Goal: Check status: Check status

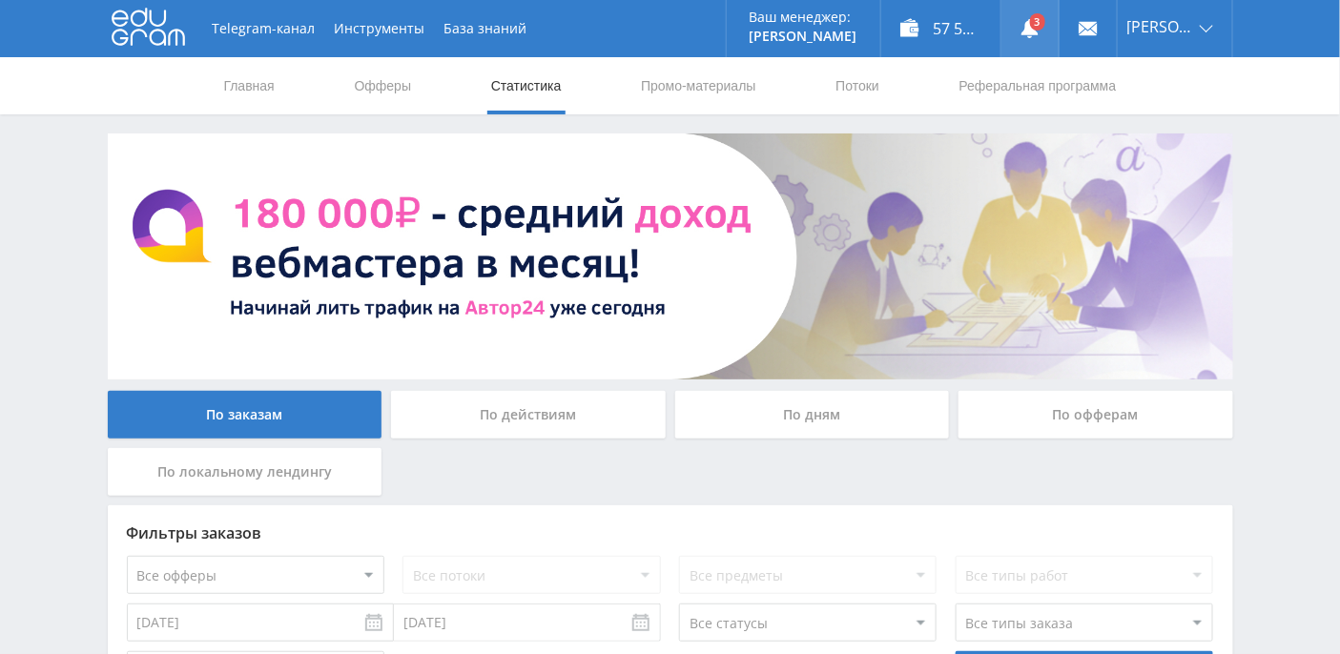
click at [1039, 29] on use at bounding box center [1030, 28] width 17 height 19
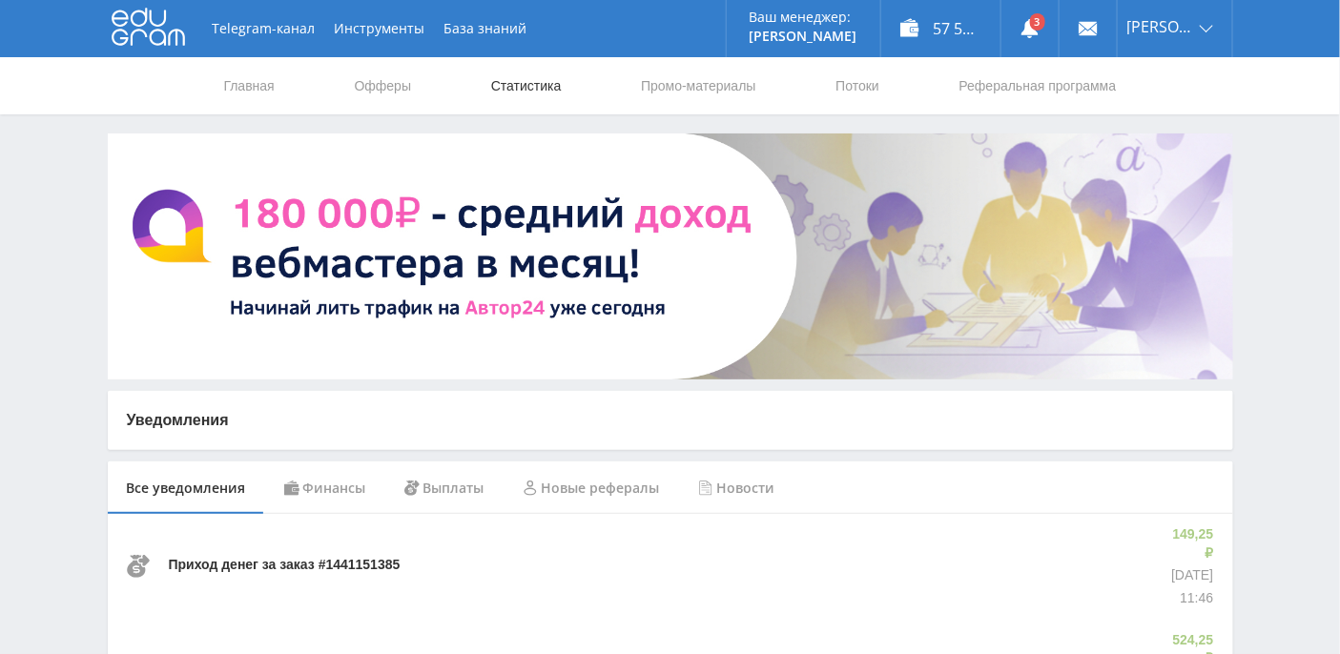
click at [563, 82] on link "Статистика" at bounding box center [526, 85] width 74 height 57
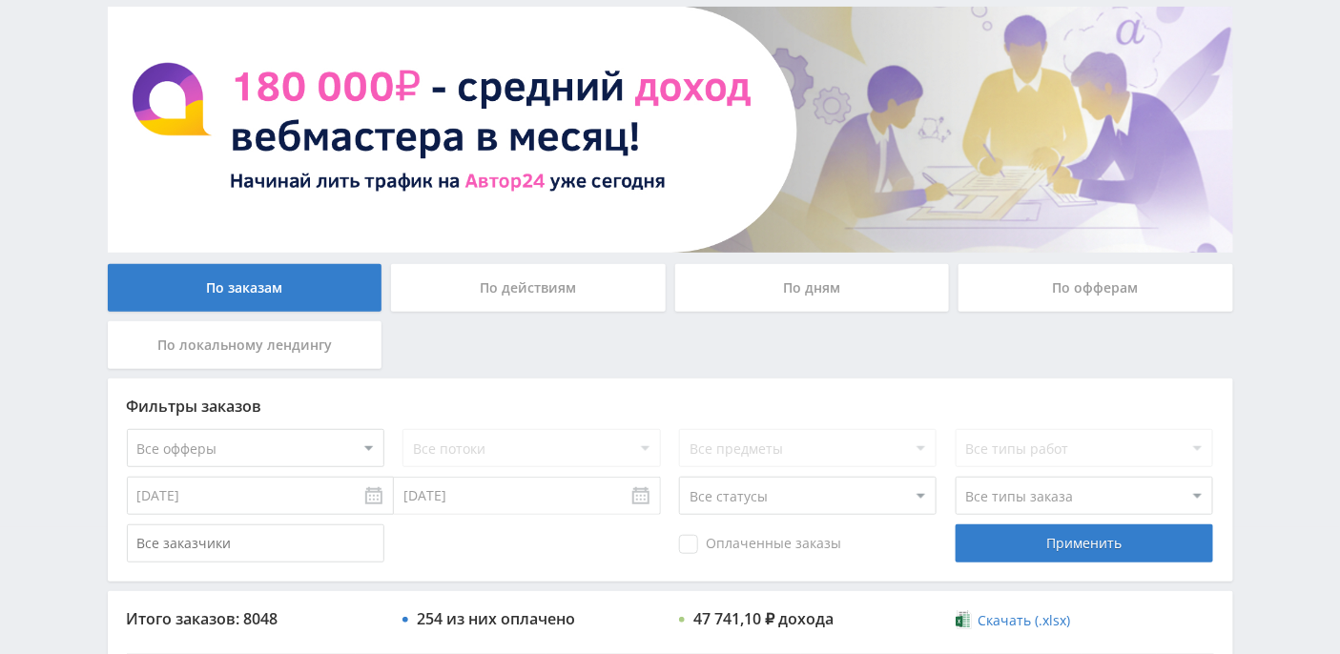
click at [811, 281] on div "По дням" at bounding box center [812, 288] width 275 height 48
click at [0, 0] on input "По дням" at bounding box center [0, 0] width 0 height 0
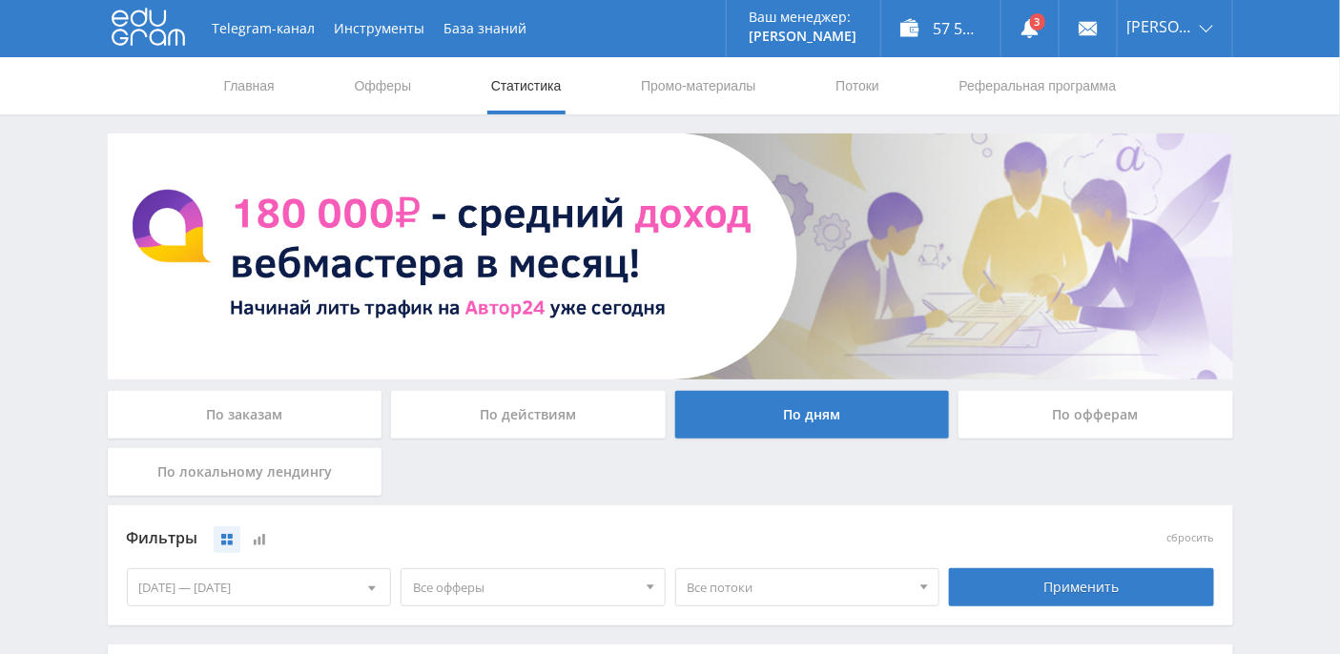
click at [1124, 434] on div "По офферам" at bounding box center [1096, 415] width 275 height 48
click at [0, 0] on input "По офферам" at bounding box center [0, 0] width 0 height 0
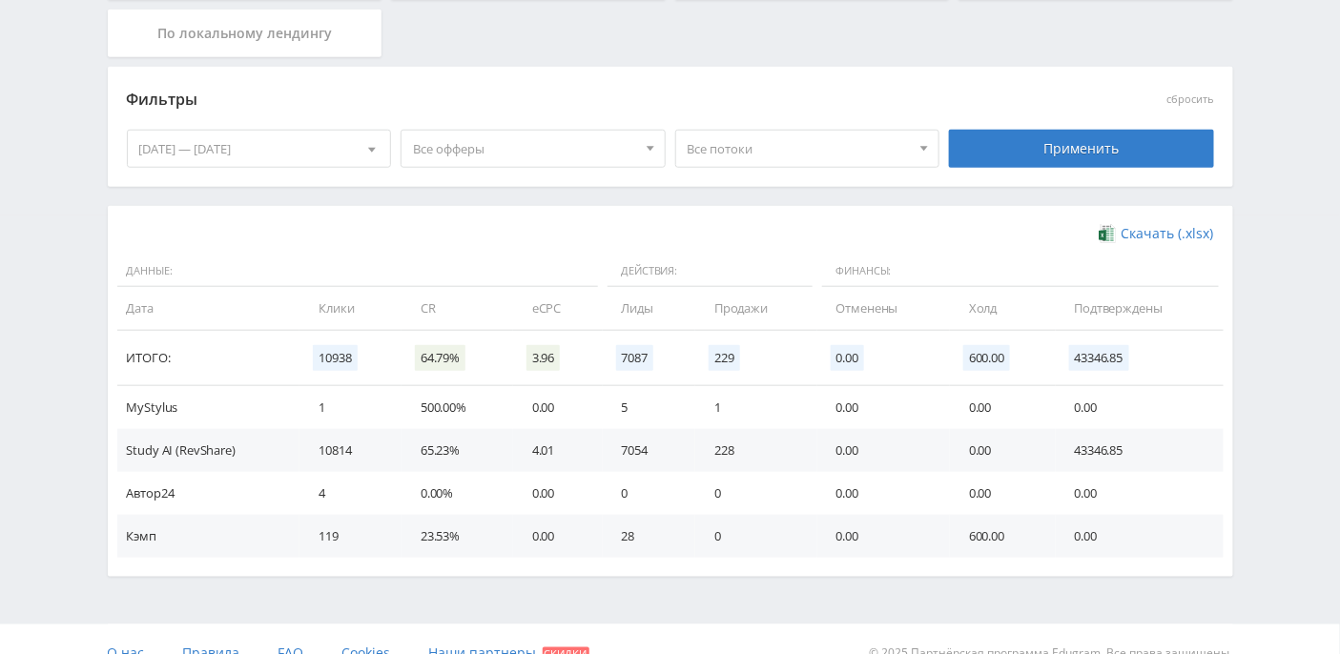
scroll to position [464, 0]
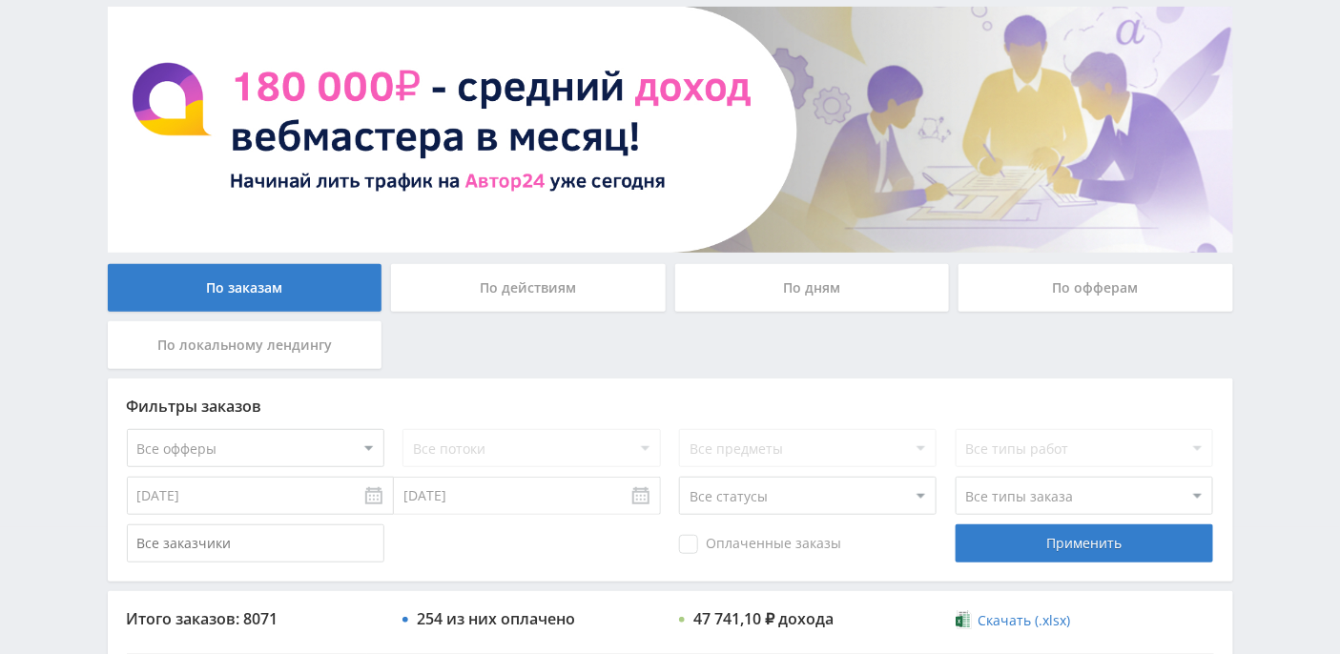
click at [829, 298] on div "По дням" at bounding box center [812, 288] width 275 height 48
click at [0, 0] on input "По дням" at bounding box center [0, 0] width 0 height 0
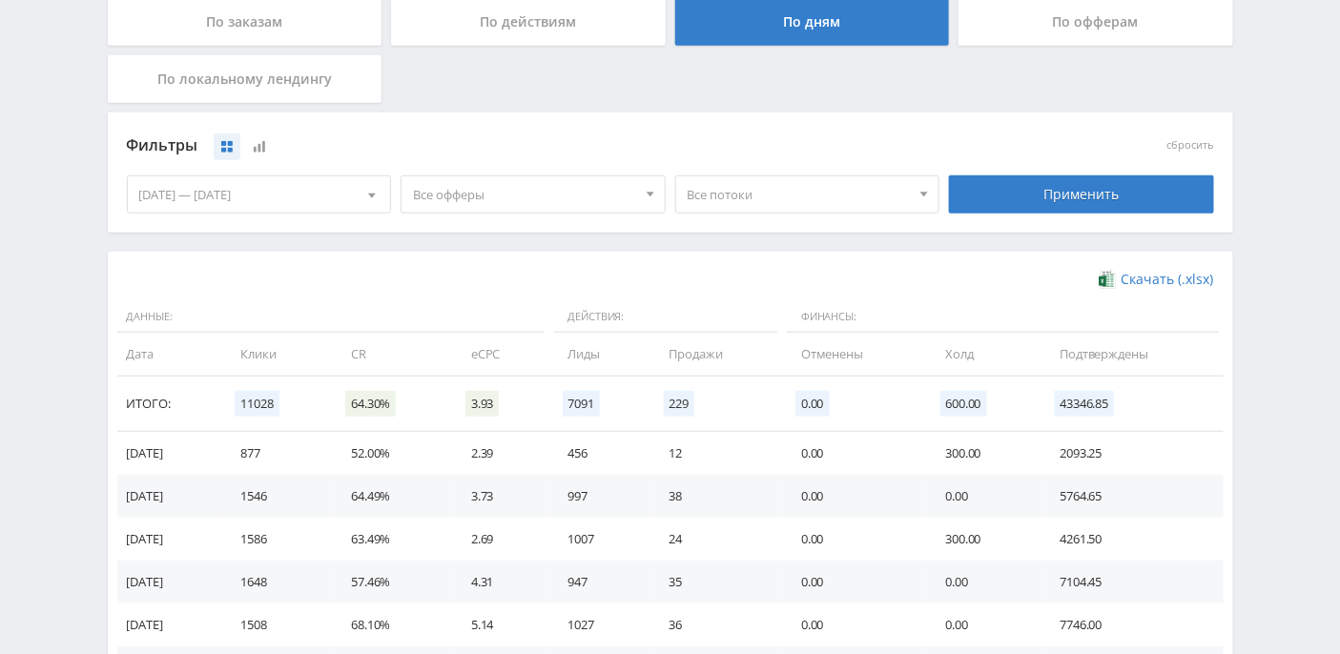
scroll to position [338, 0]
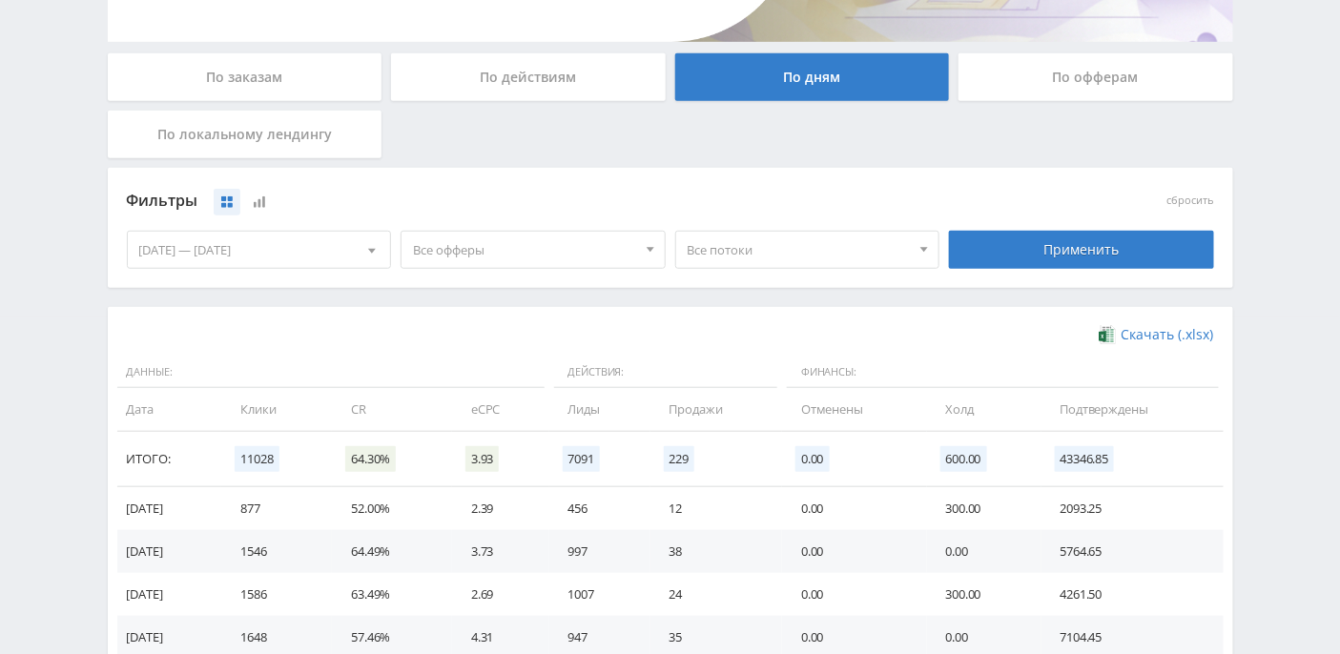
click at [1110, 76] on div "По офферам" at bounding box center [1096, 77] width 275 height 48
click at [0, 0] on input "По офферам" at bounding box center [0, 0] width 0 height 0
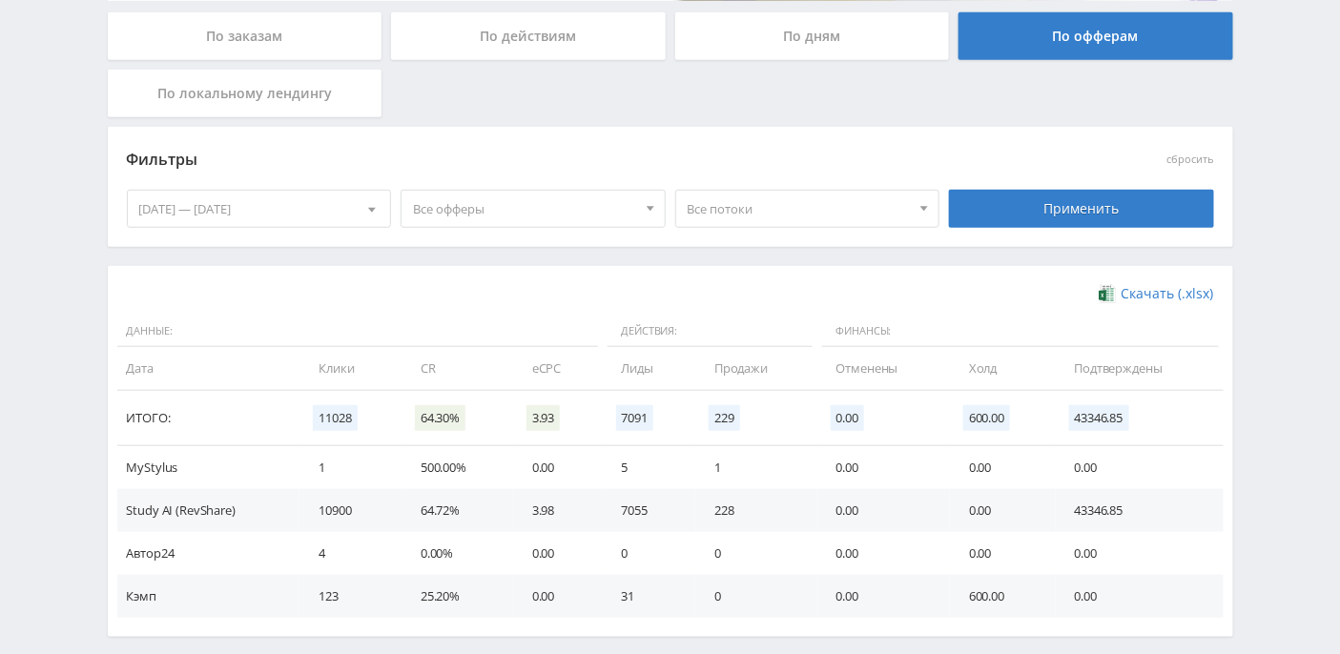
scroll to position [461, 0]
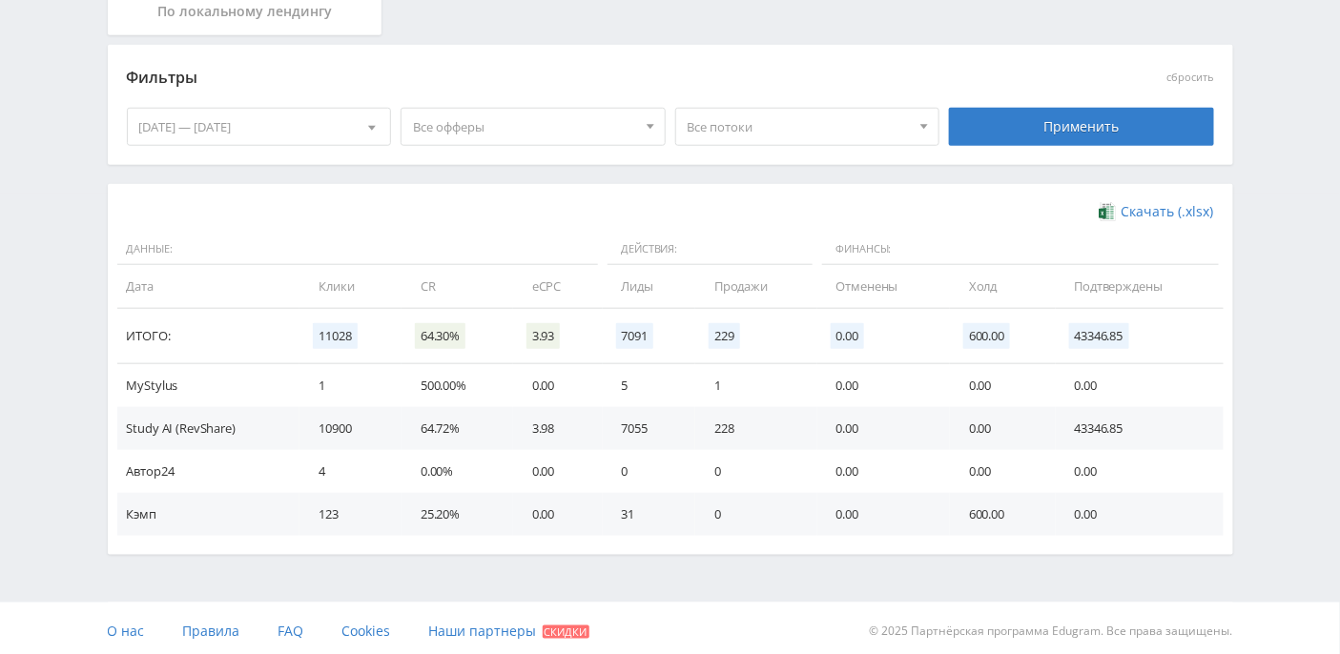
click at [380, 129] on div at bounding box center [372, 127] width 36 height 36
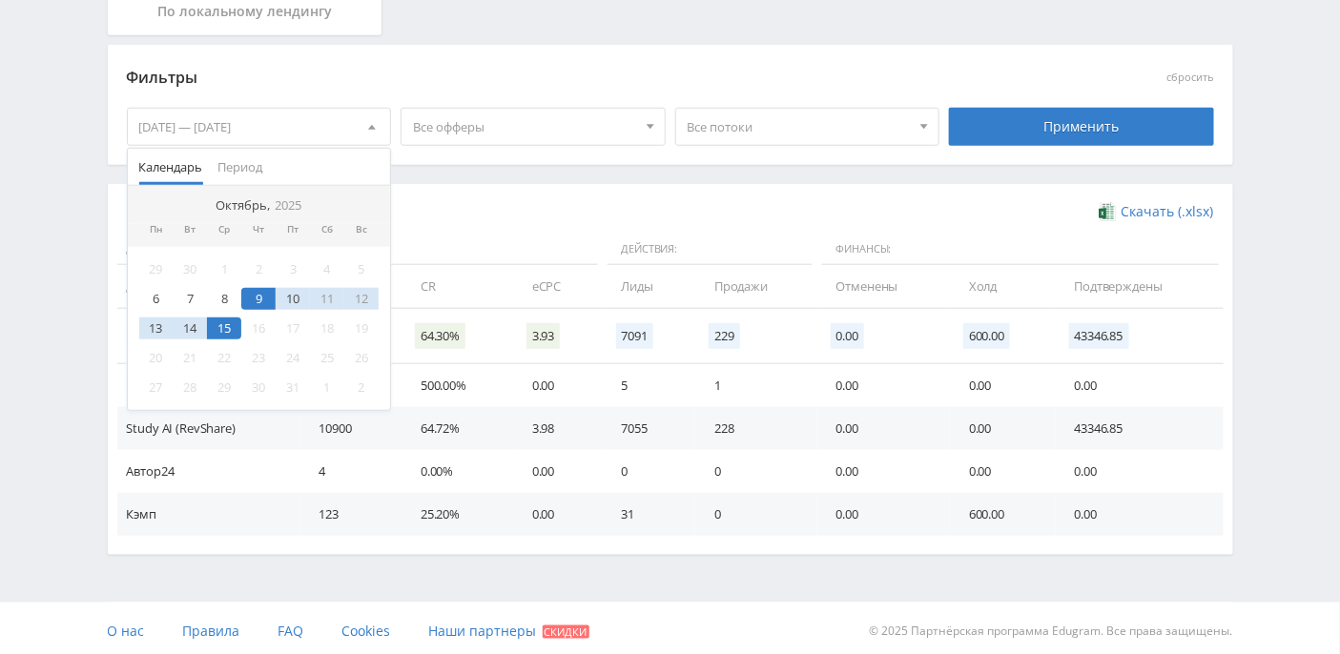
click at [233, 333] on div "15" at bounding box center [224, 329] width 34 height 22
click at [503, 56] on div "Фильтры" at bounding box center [533, 78] width 823 height 44
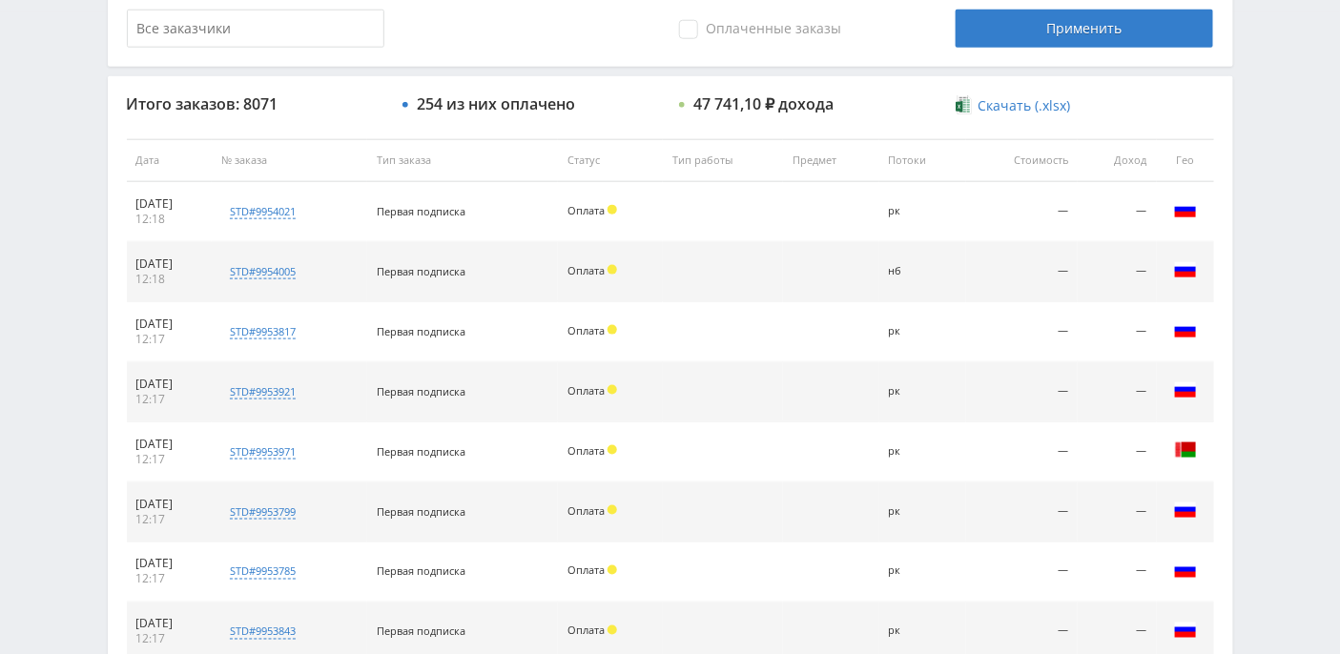
scroll to position [548, 0]
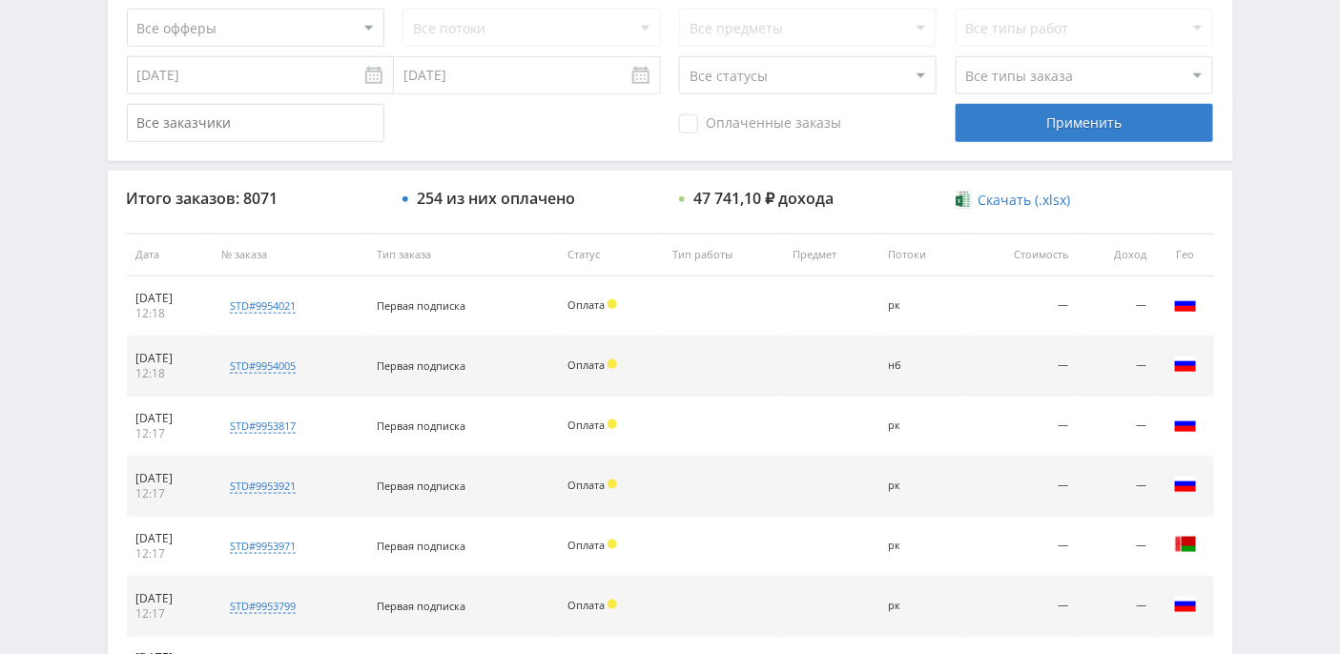
click at [924, 79] on select "Все статусы В аукционе В работе На гарантии Завершен Возврат Черновик" at bounding box center [808, 75] width 258 height 38
select select "3"
click at [679, 56] on select "Все статусы В аукционе В работе На гарантии Завершен Возврат Черновик" at bounding box center [808, 75] width 258 height 38
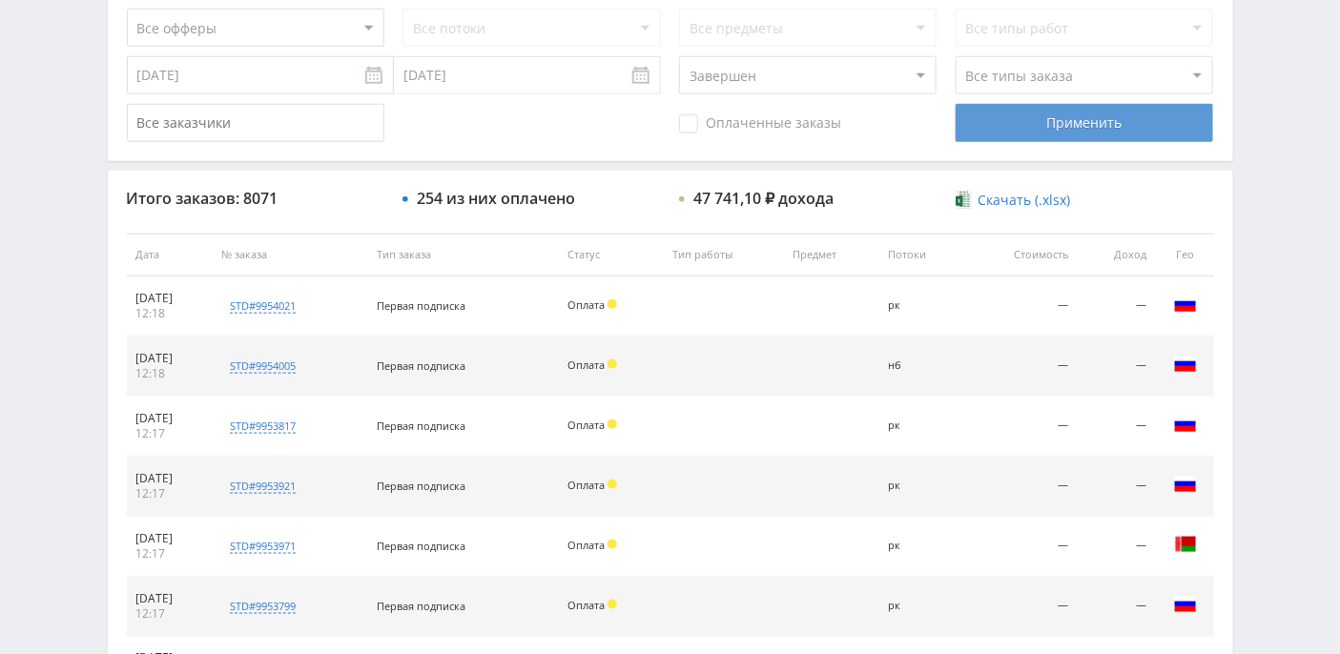
click at [1037, 120] on div "Применить" at bounding box center [1085, 123] width 258 height 38
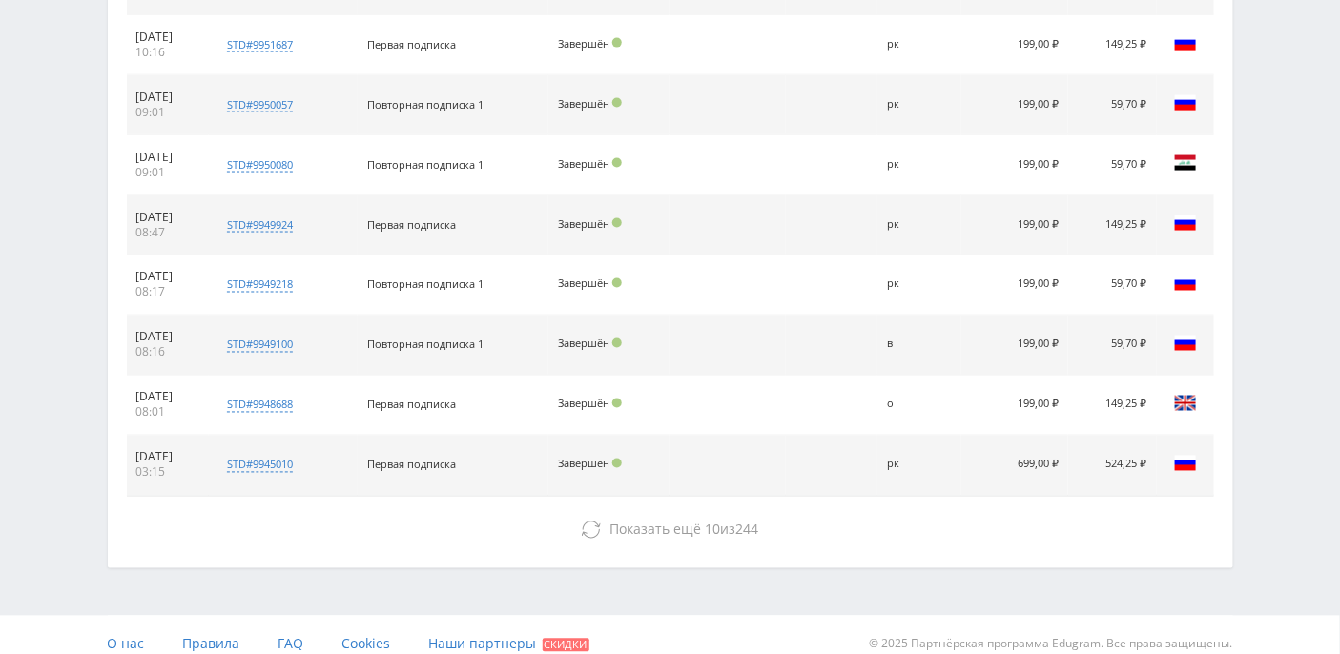
scroll to position [942, 0]
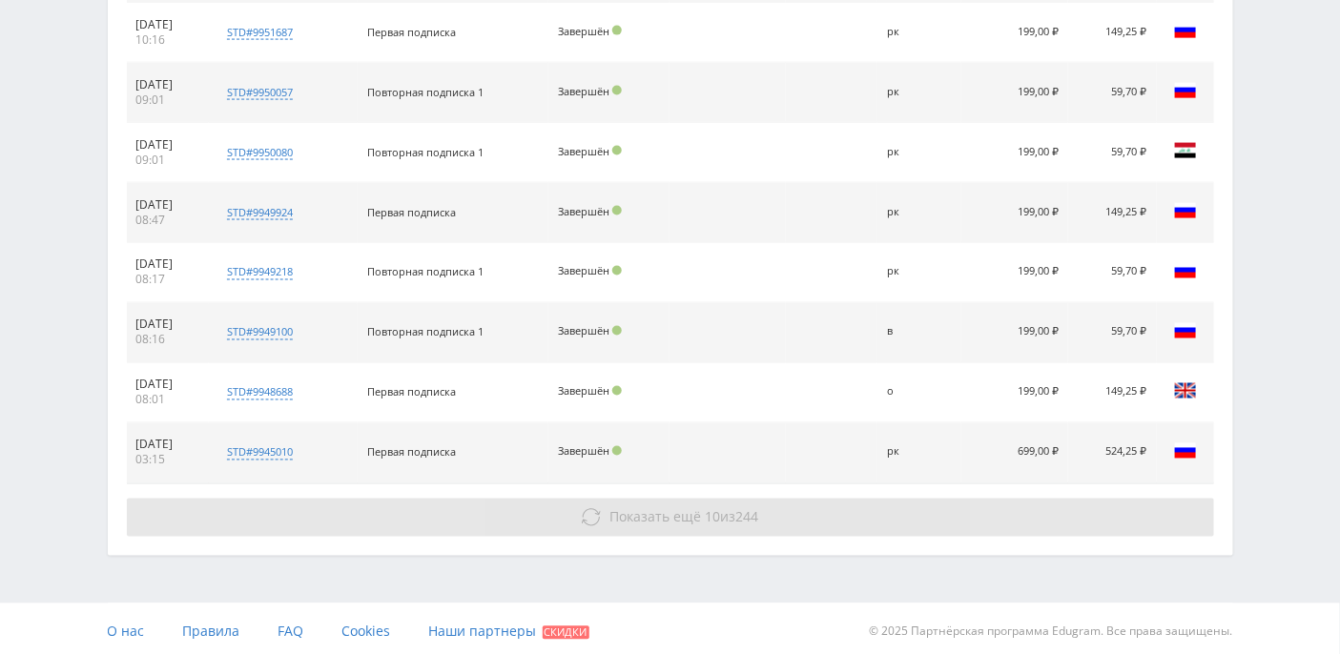
click at [692, 517] on span "Показать ещё" at bounding box center [656, 518] width 92 height 18
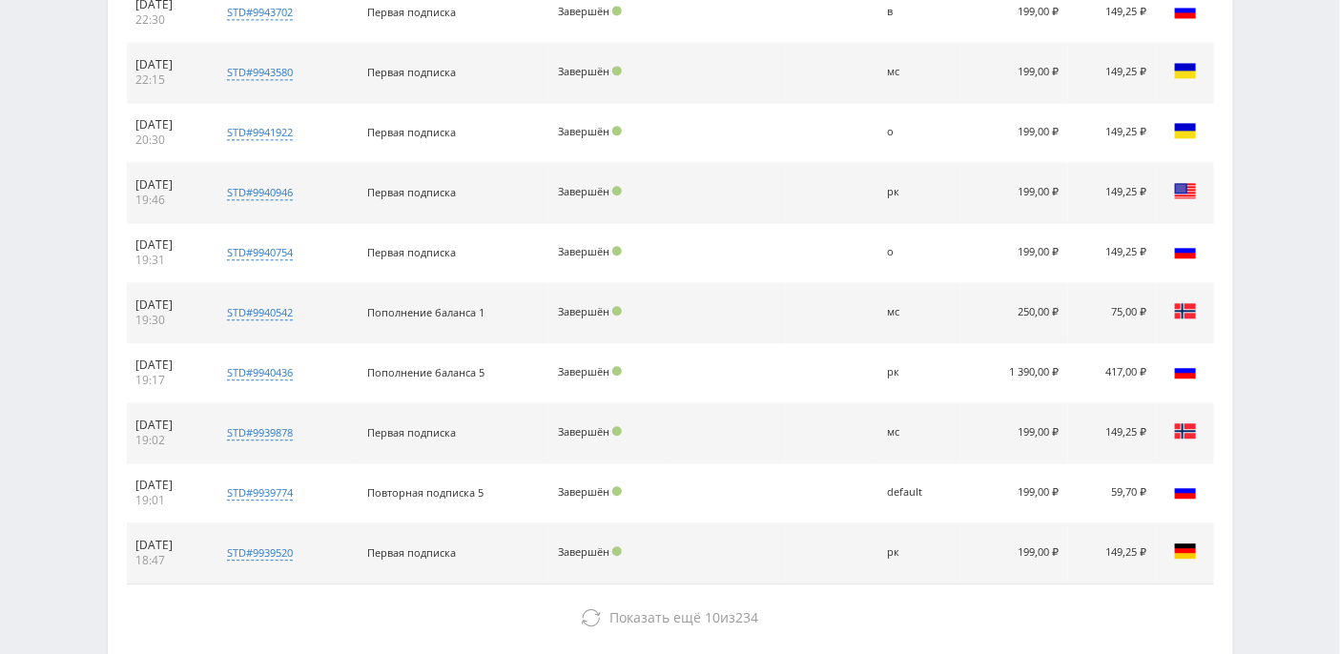
scroll to position [1538, 0]
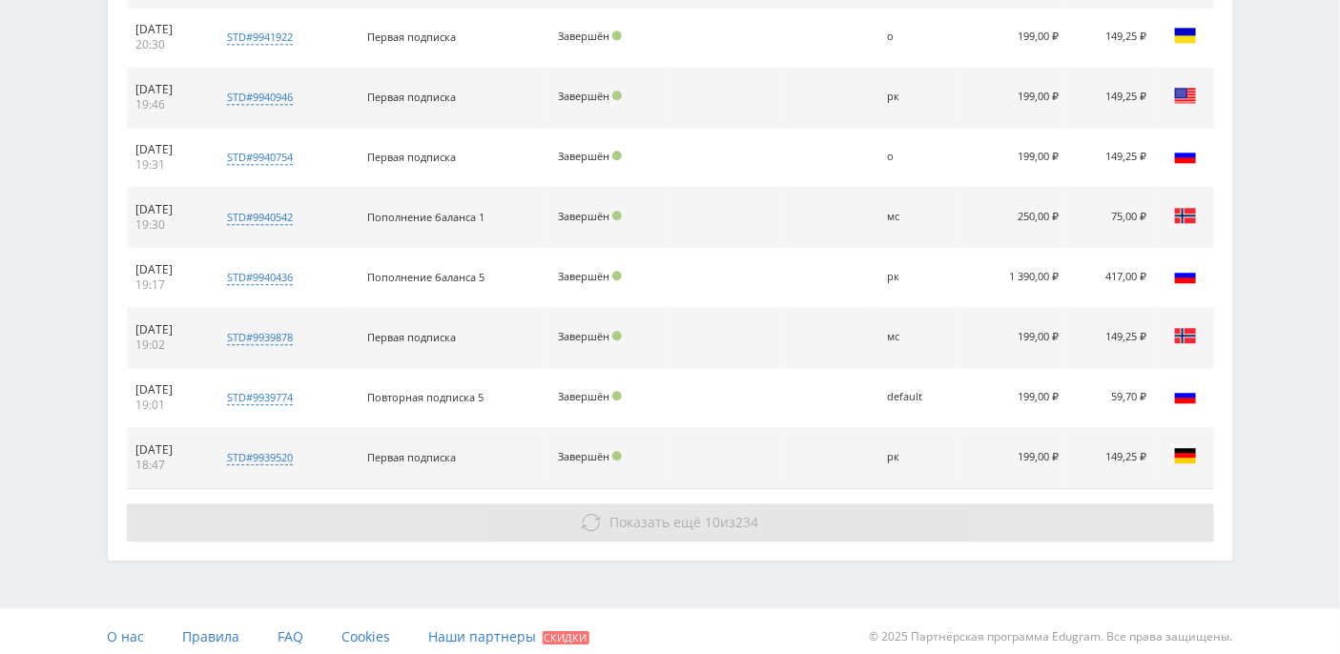
click at [683, 517] on span "Показать ещё" at bounding box center [656, 522] width 92 height 18
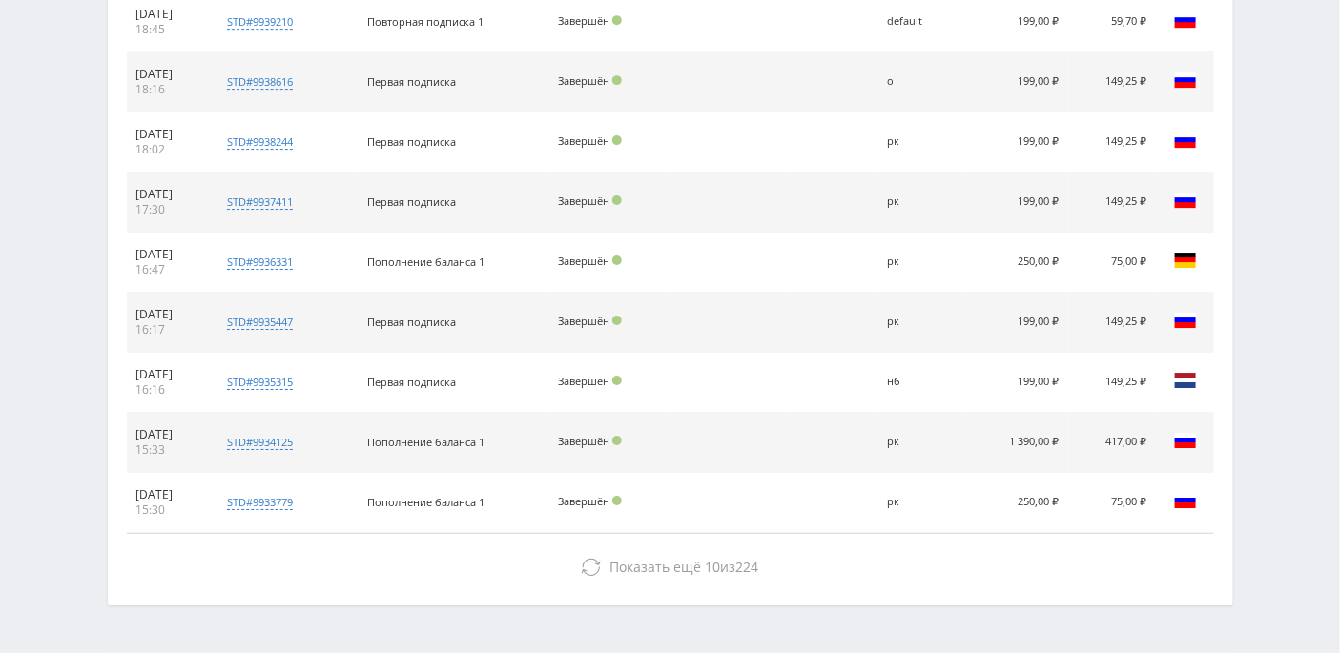
scroll to position [2047, 0]
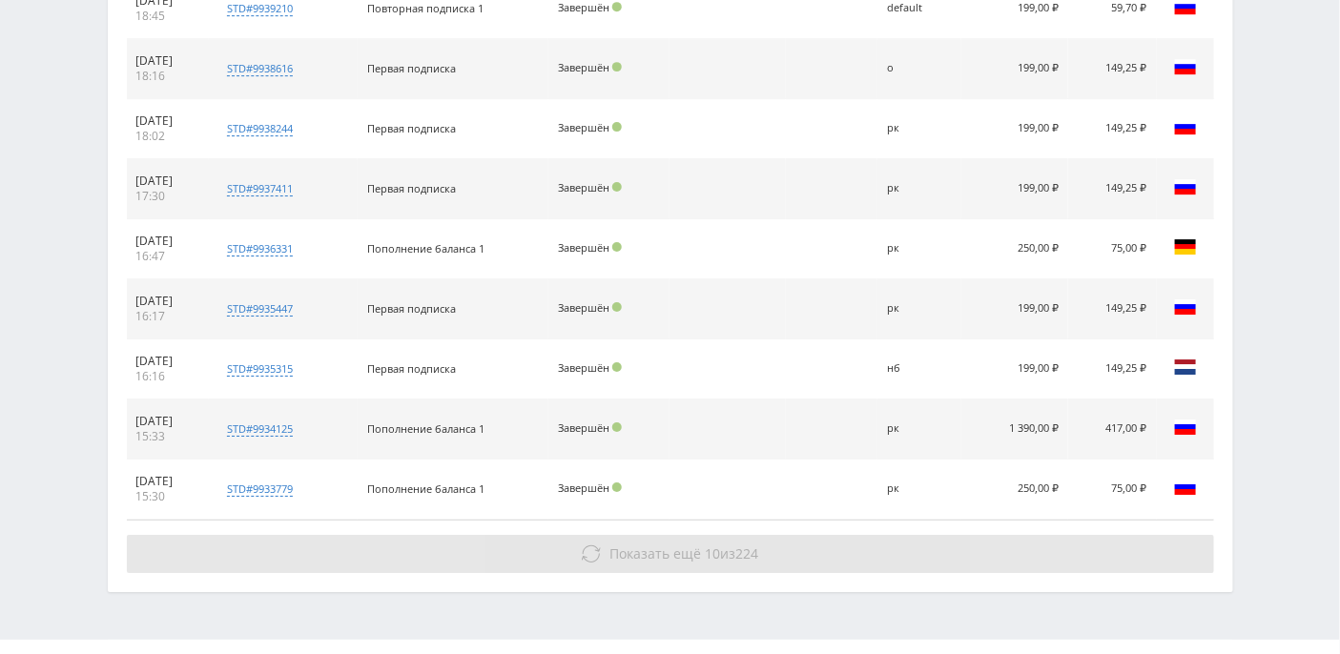
click at [696, 550] on button "Показать ещё 10 из 224" at bounding box center [671, 554] width 1088 height 38
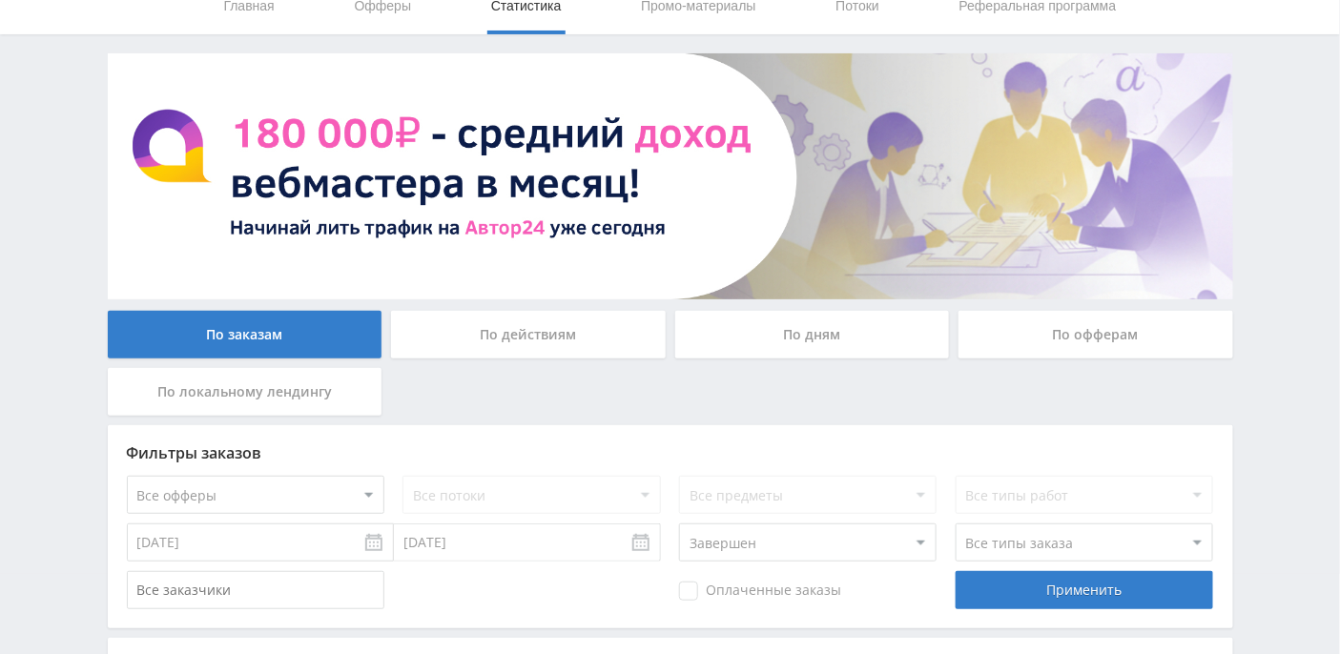
scroll to position [0, 0]
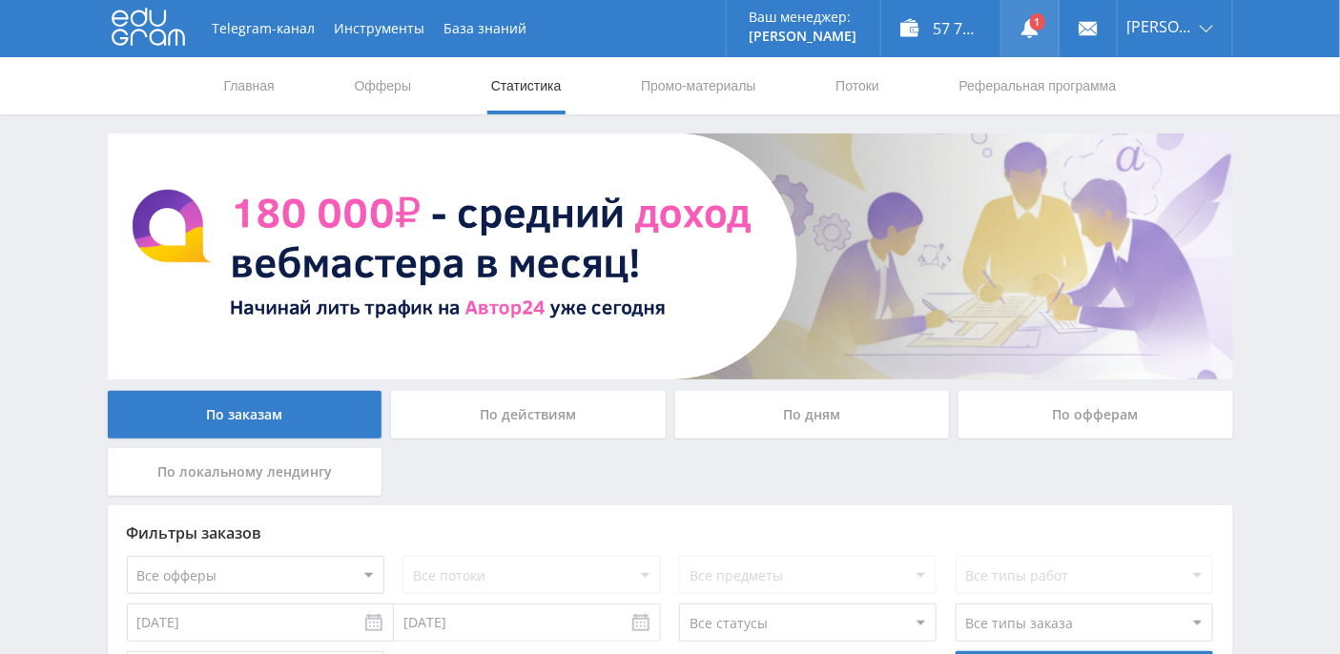
click at [1056, 19] on link at bounding box center [1030, 28] width 57 height 57
click at [1058, 426] on div "По офферам" at bounding box center [1096, 415] width 275 height 48
click at [0, 0] on input "По офферам" at bounding box center [0, 0] width 0 height 0
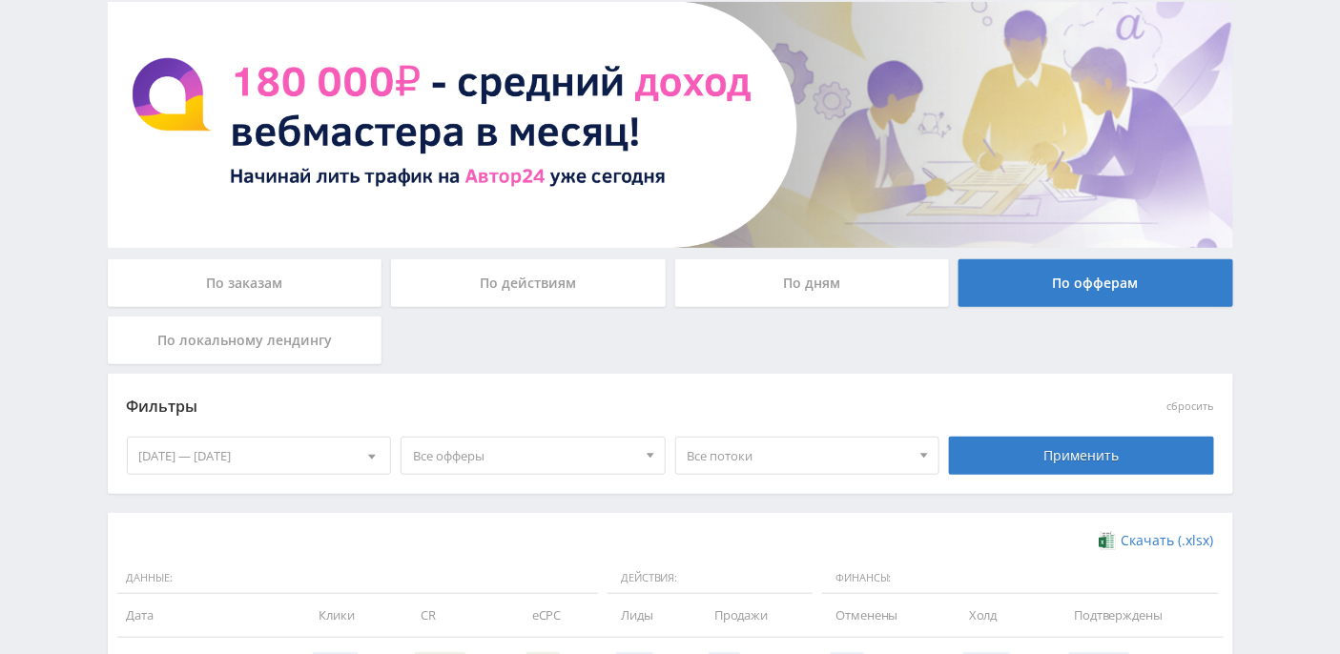
scroll to position [464, 0]
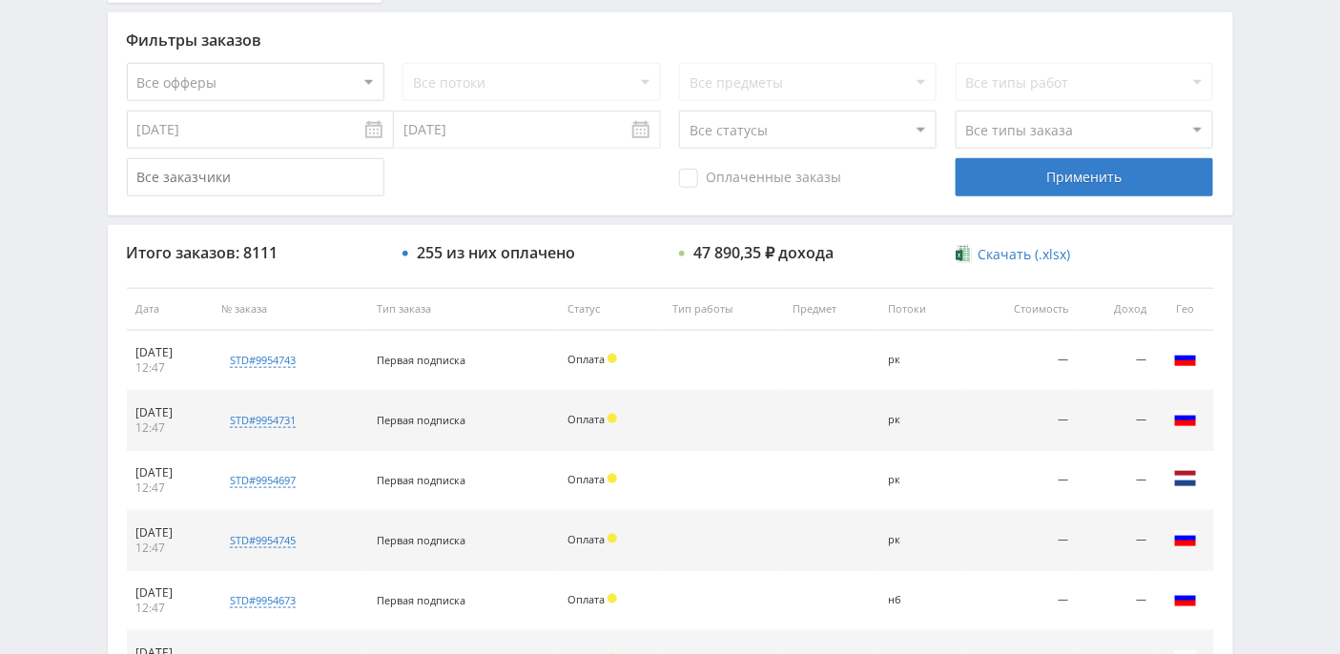
scroll to position [306, 0]
